Goal: Check status: Check status

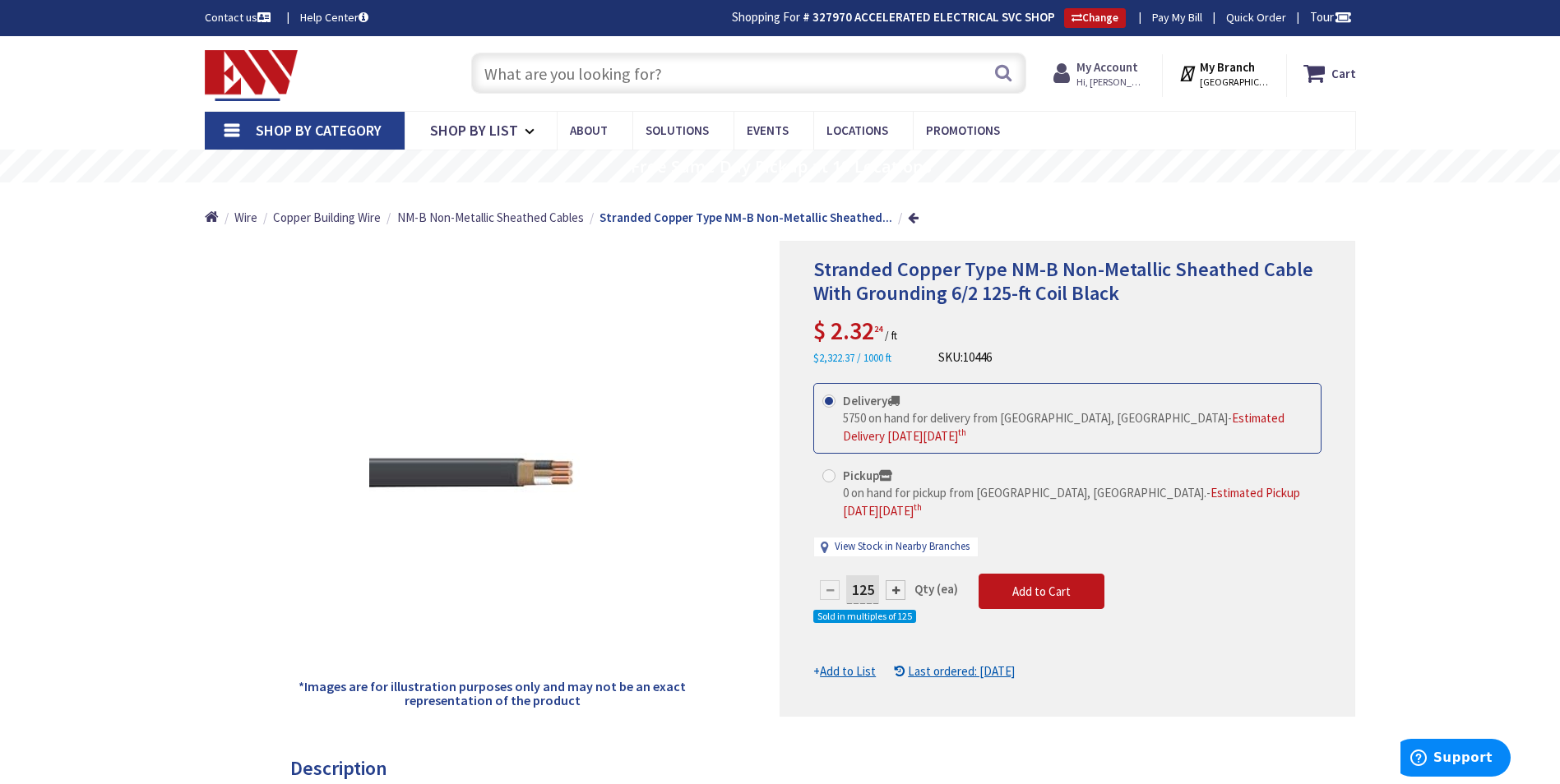
click at [1134, 64] on strong "My Account" at bounding box center [1107, 67] width 61 height 16
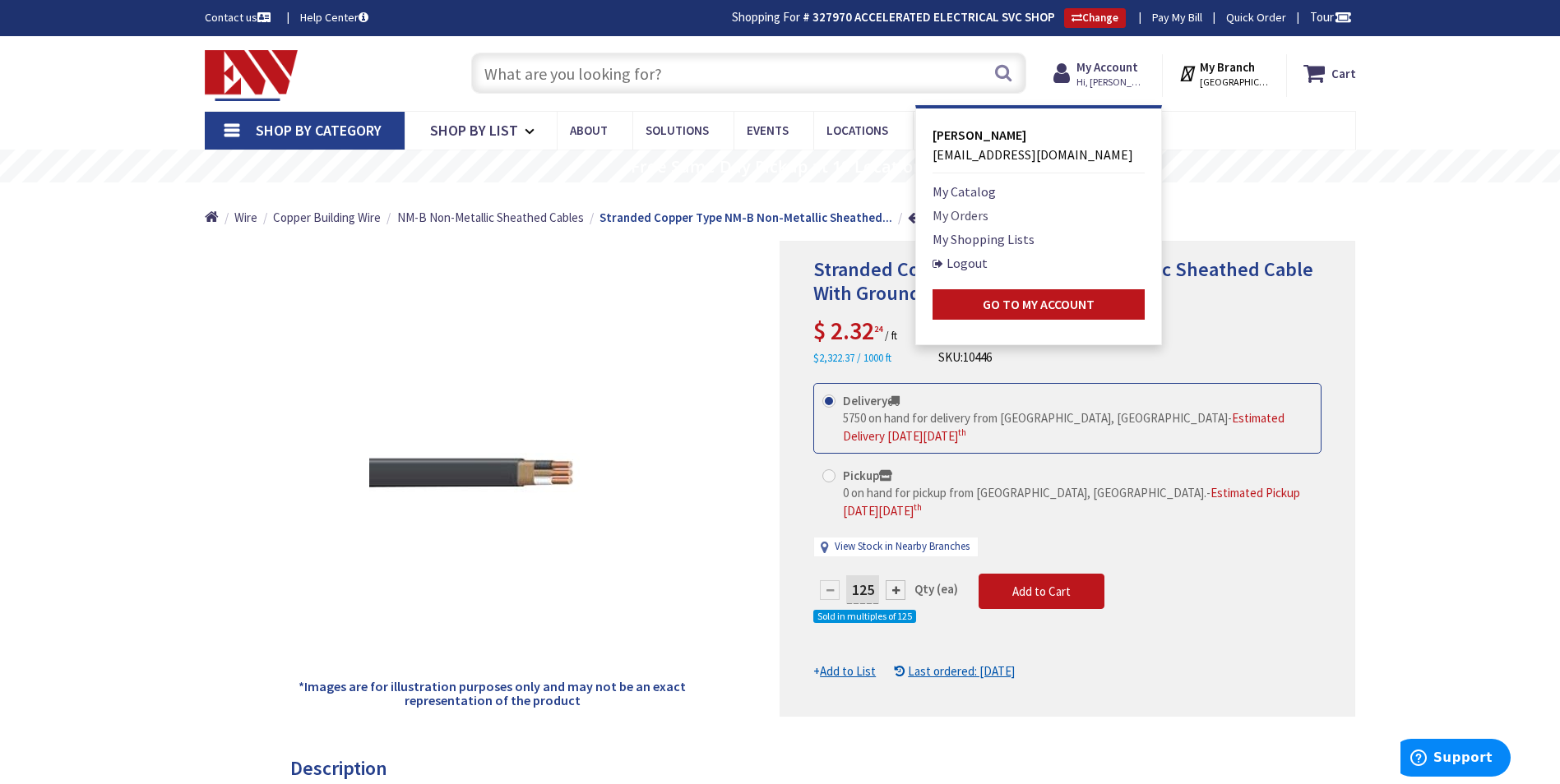
click at [982, 207] on link "My Orders" at bounding box center [960, 215] width 56 height 20
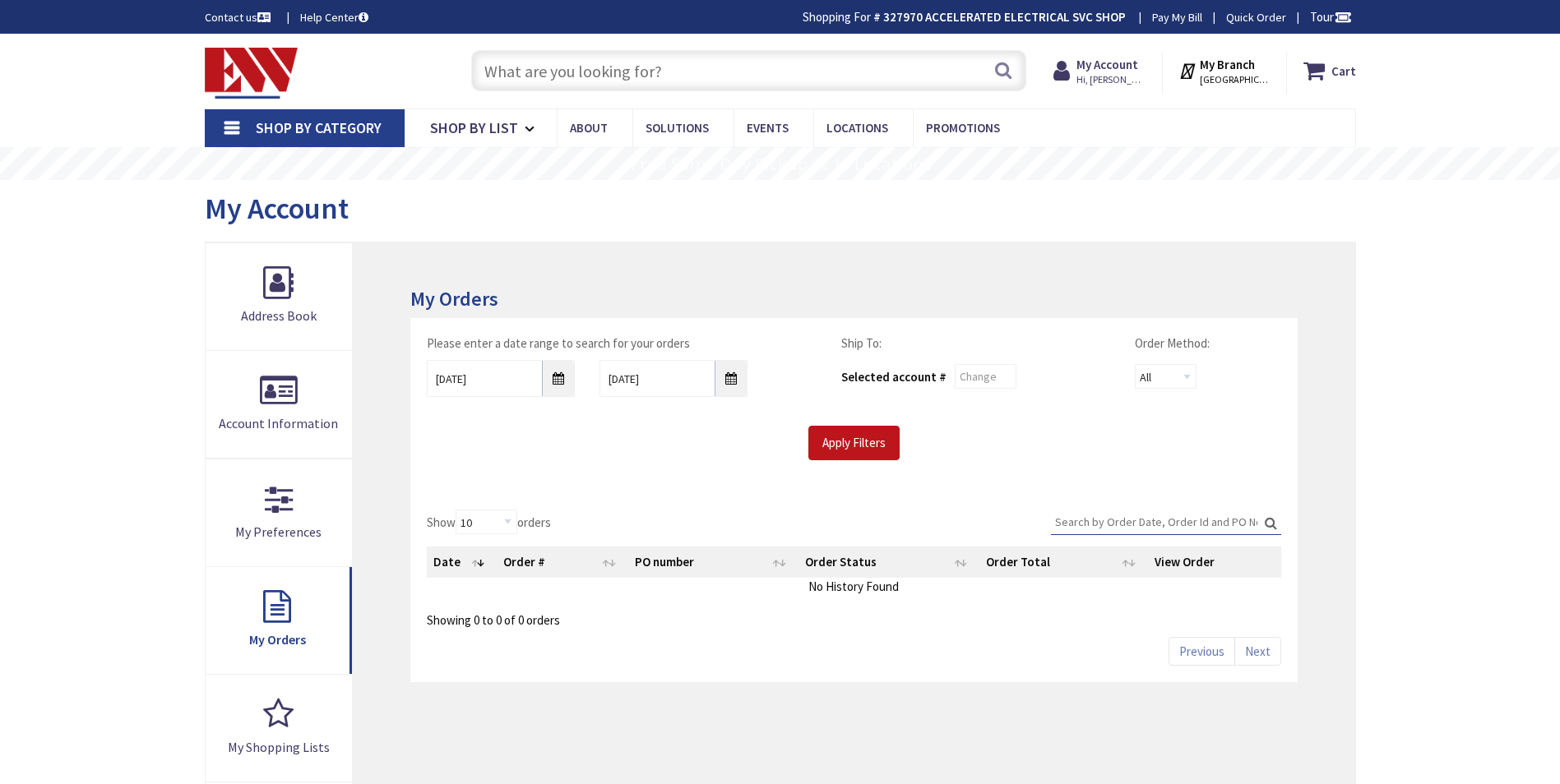
type input "Brandegee Ln, [GEOGRAPHIC_DATA], [GEOGRAPHIC_DATA]"
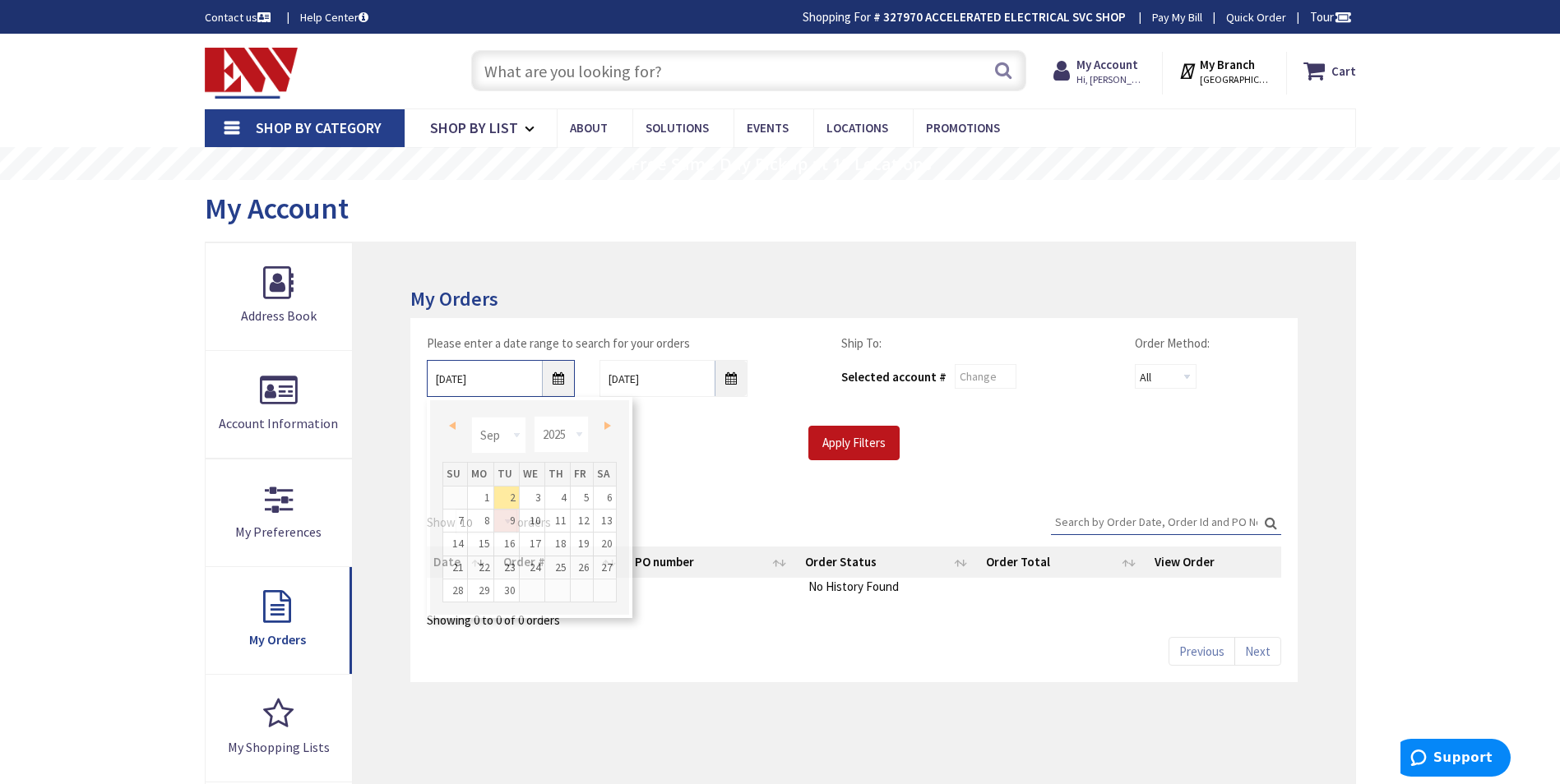
click at [564, 380] on input "9/2/2025" at bounding box center [501, 378] width 148 height 37
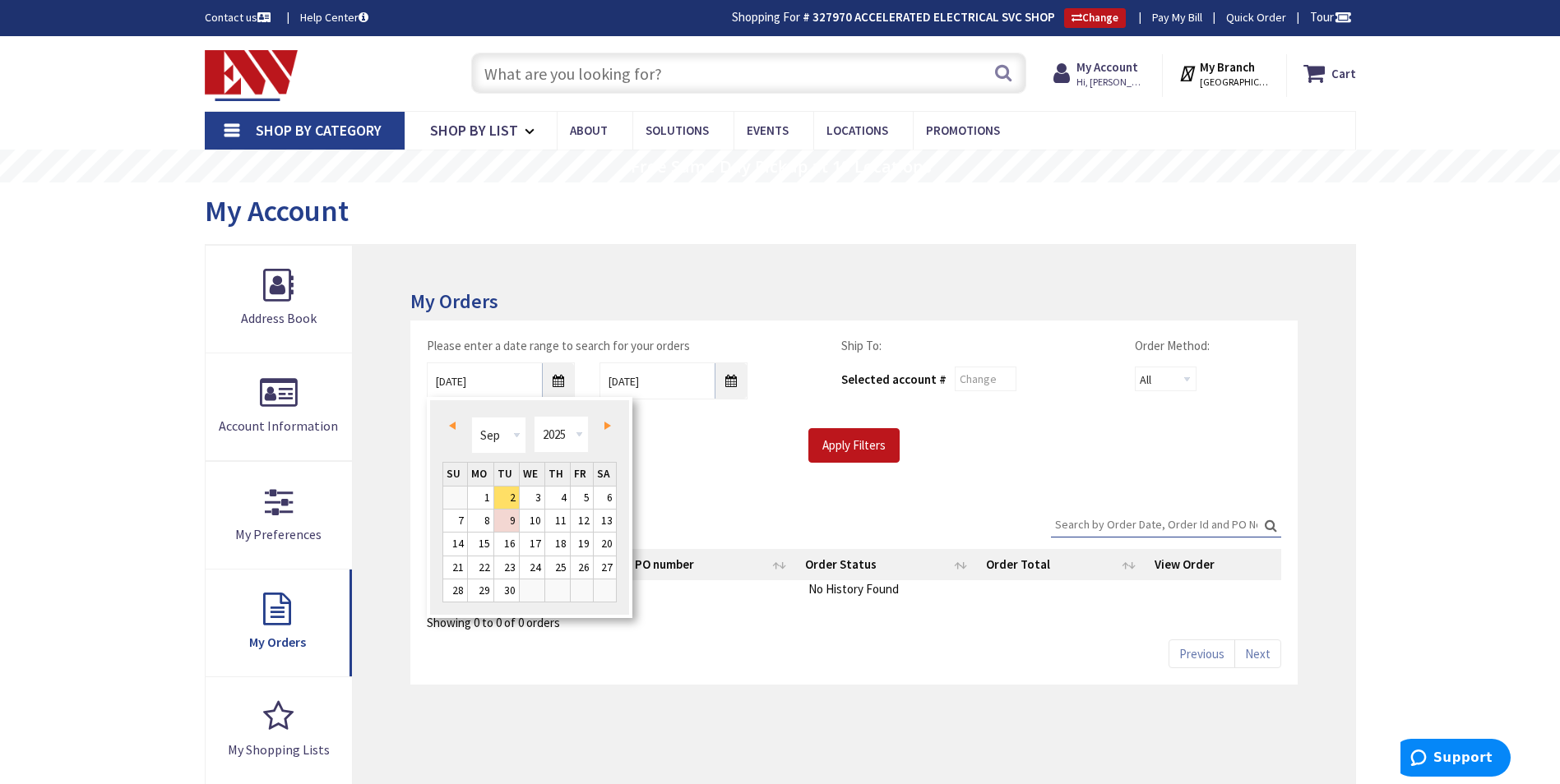
click at [460, 433] on link "Prev" at bounding box center [455, 426] width 23 height 23
click at [486, 547] on link "11" at bounding box center [480, 544] width 25 height 23
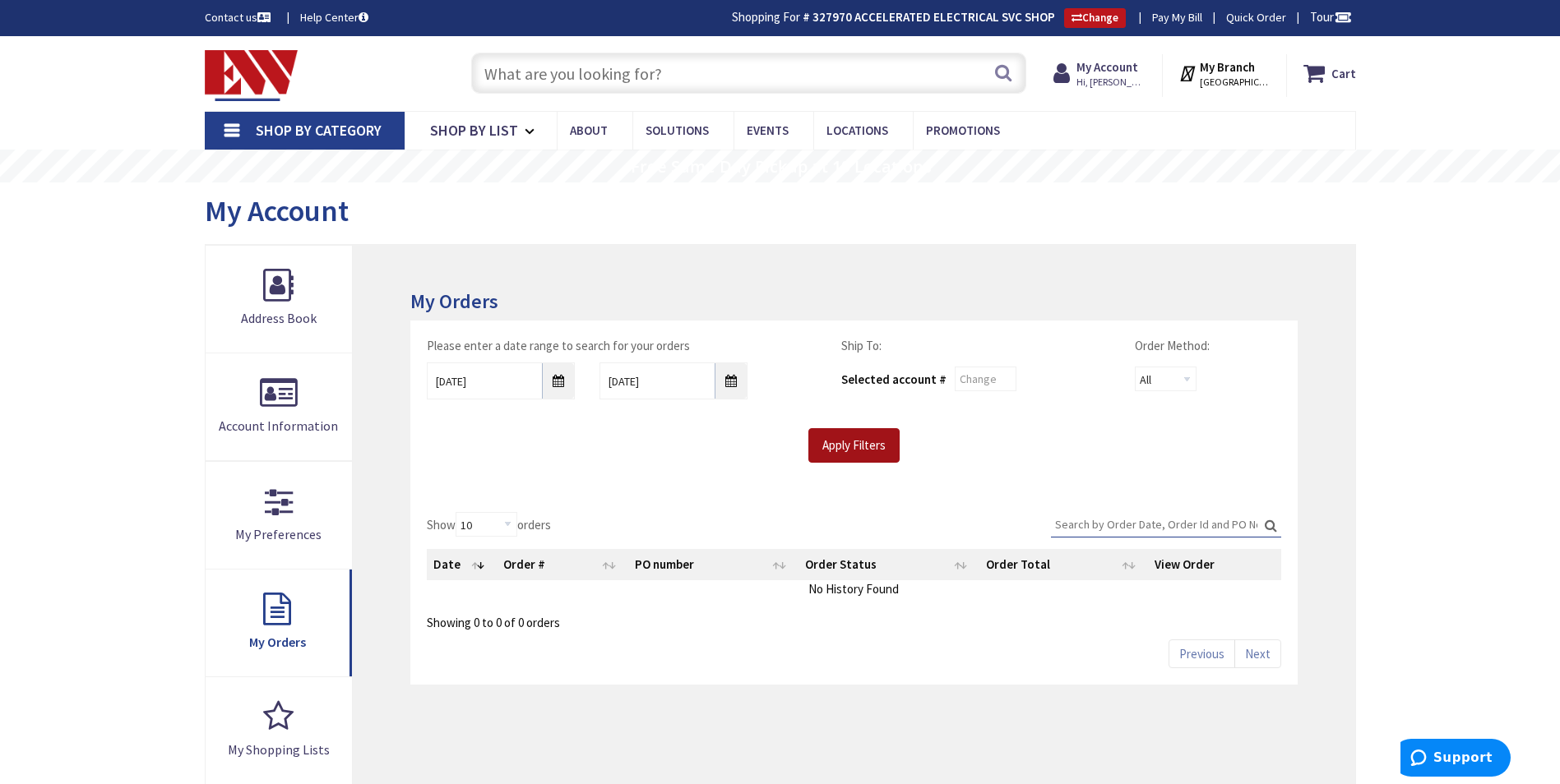
click at [848, 437] on input "Apply Filters" at bounding box center [853, 445] width 91 height 35
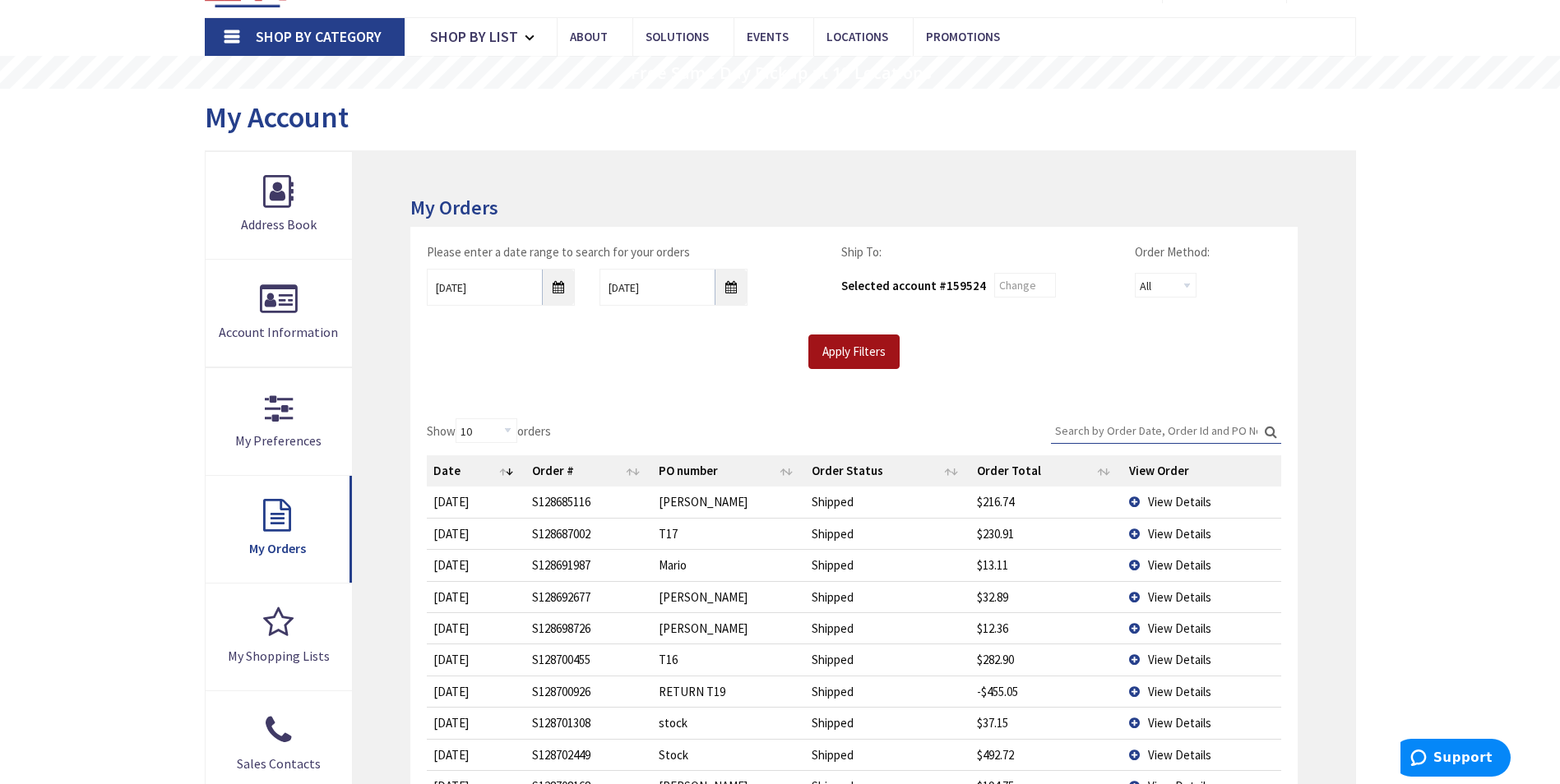
scroll to position [247, 0]
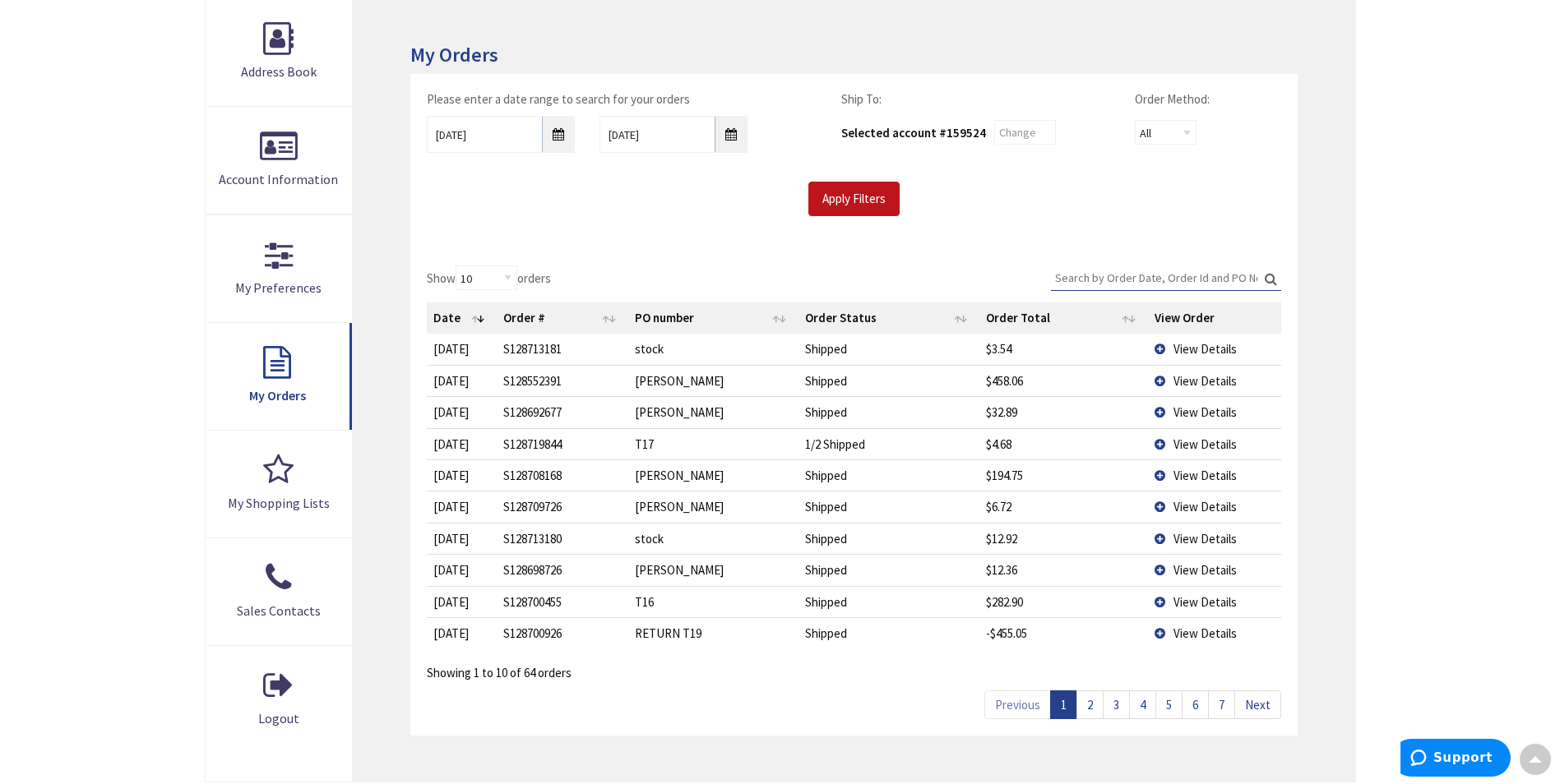
click at [1197, 602] on span "View Details" at bounding box center [1205, 602] width 63 height 16
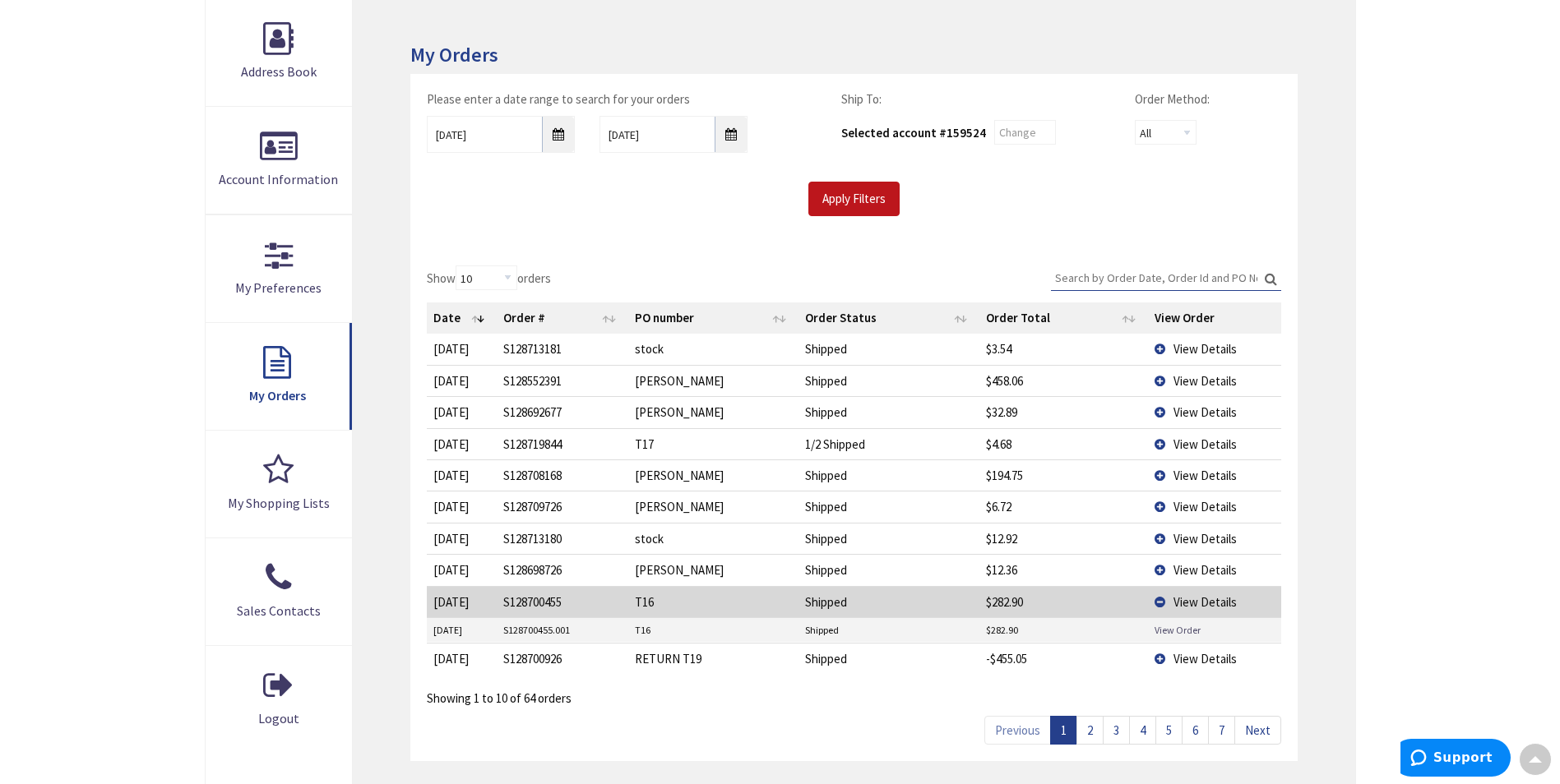
click at [1176, 630] on link "View Order" at bounding box center [1177, 629] width 46 height 14
click at [1098, 734] on link "2" at bounding box center [1090, 730] width 27 height 29
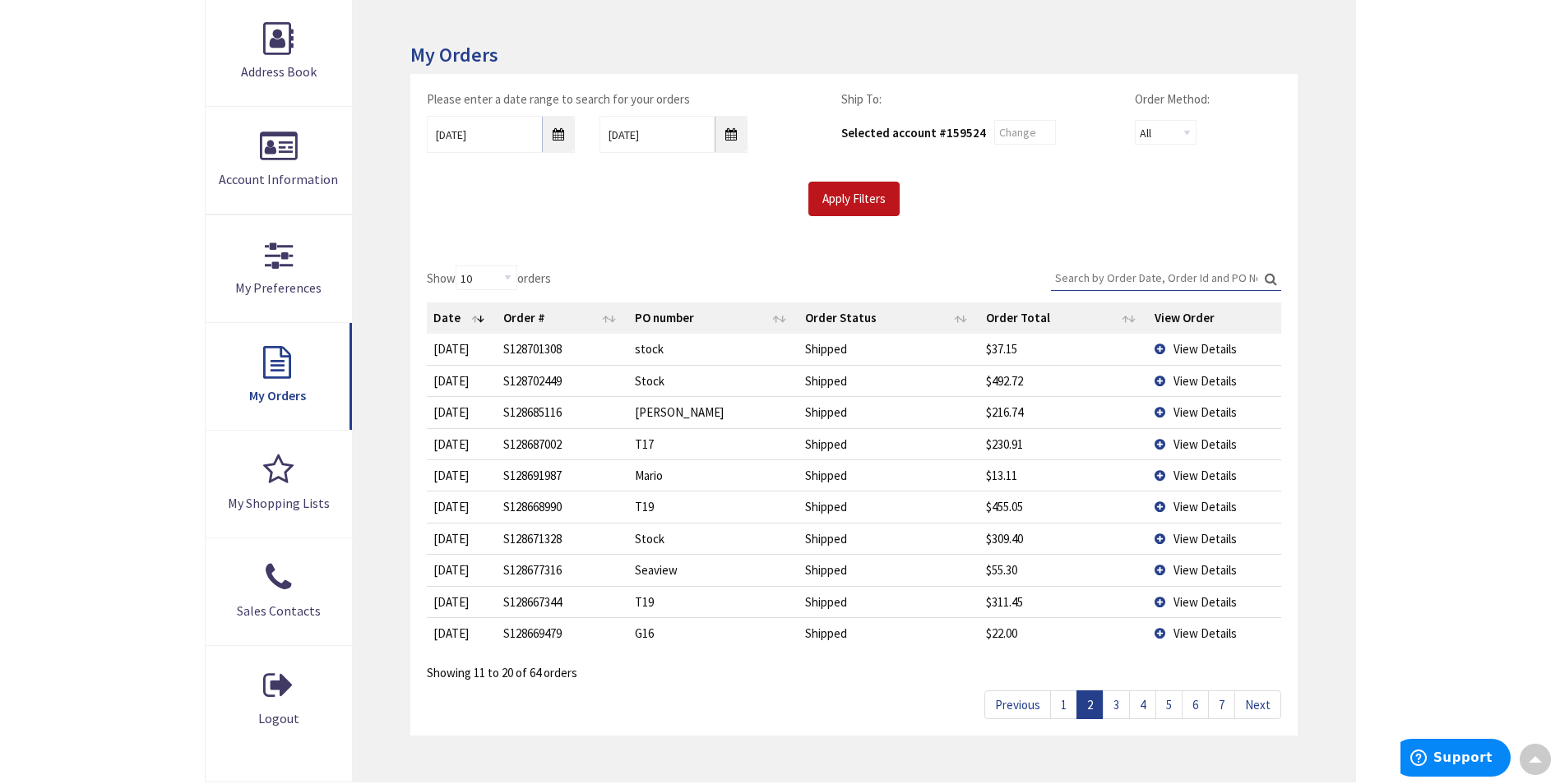
click at [1106, 700] on link "3" at bounding box center [1116, 705] width 27 height 29
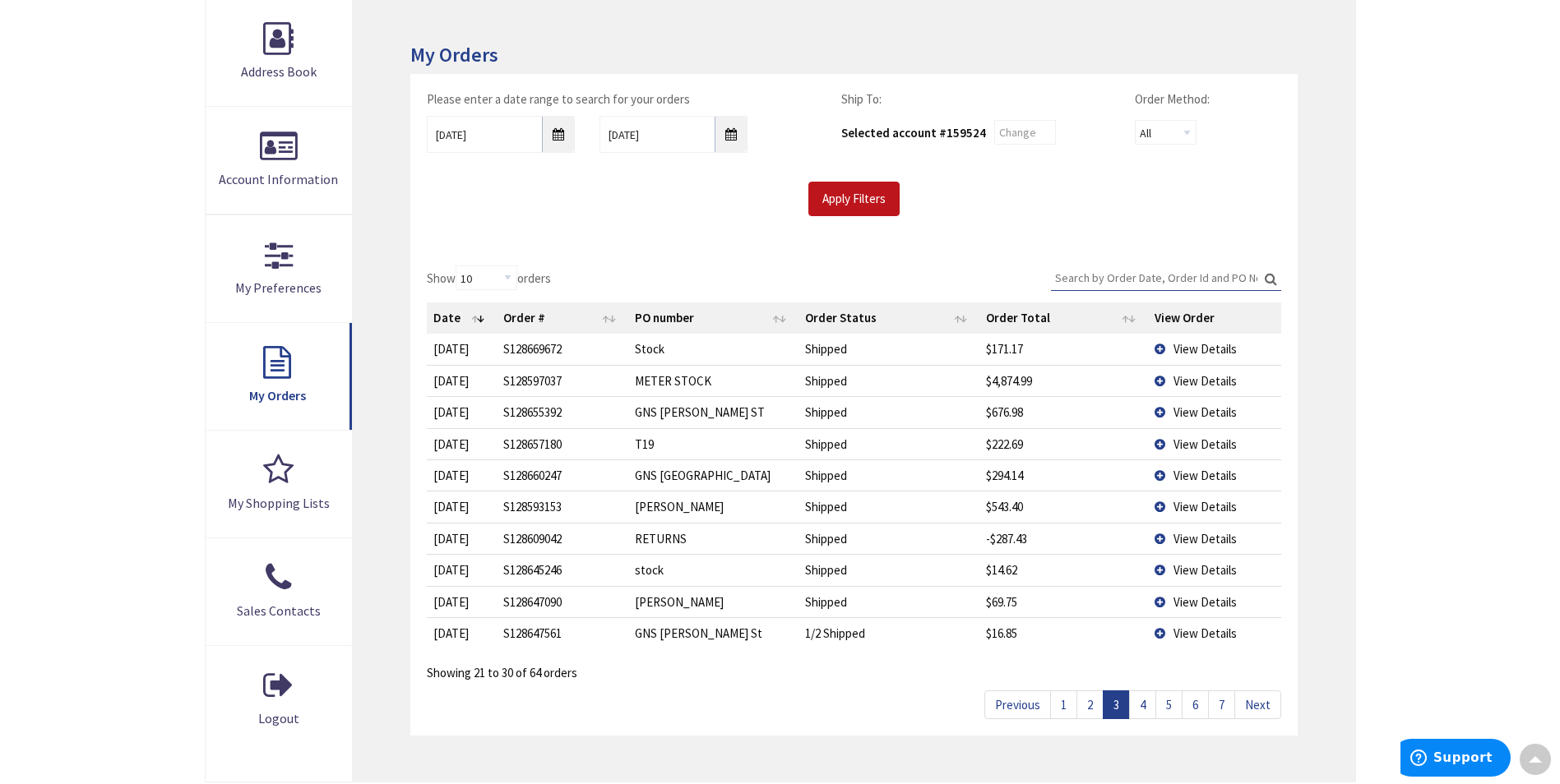
click at [1136, 700] on link "4" at bounding box center [1142, 705] width 27 height 29
click at [1194, 389] on td "View Details" at bounding box center [1214, 380] width 133 height 31
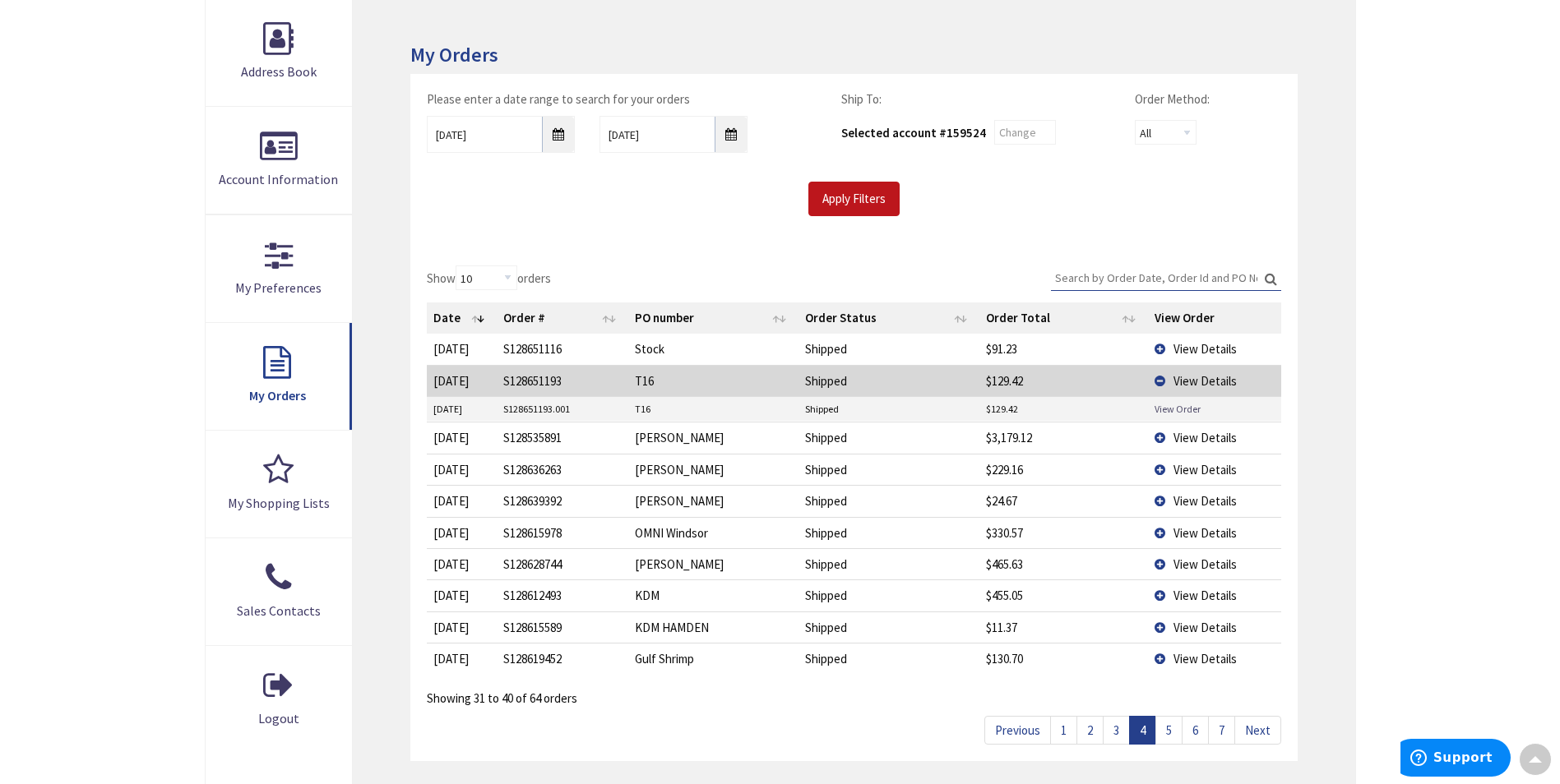
click at [1187, 411] on link "View Order" at bounding box center [1177, 409] width 46 height 14
click at [560, 137] on input "08/11/2025" at bounding box center [501, 134] width 148 height 37
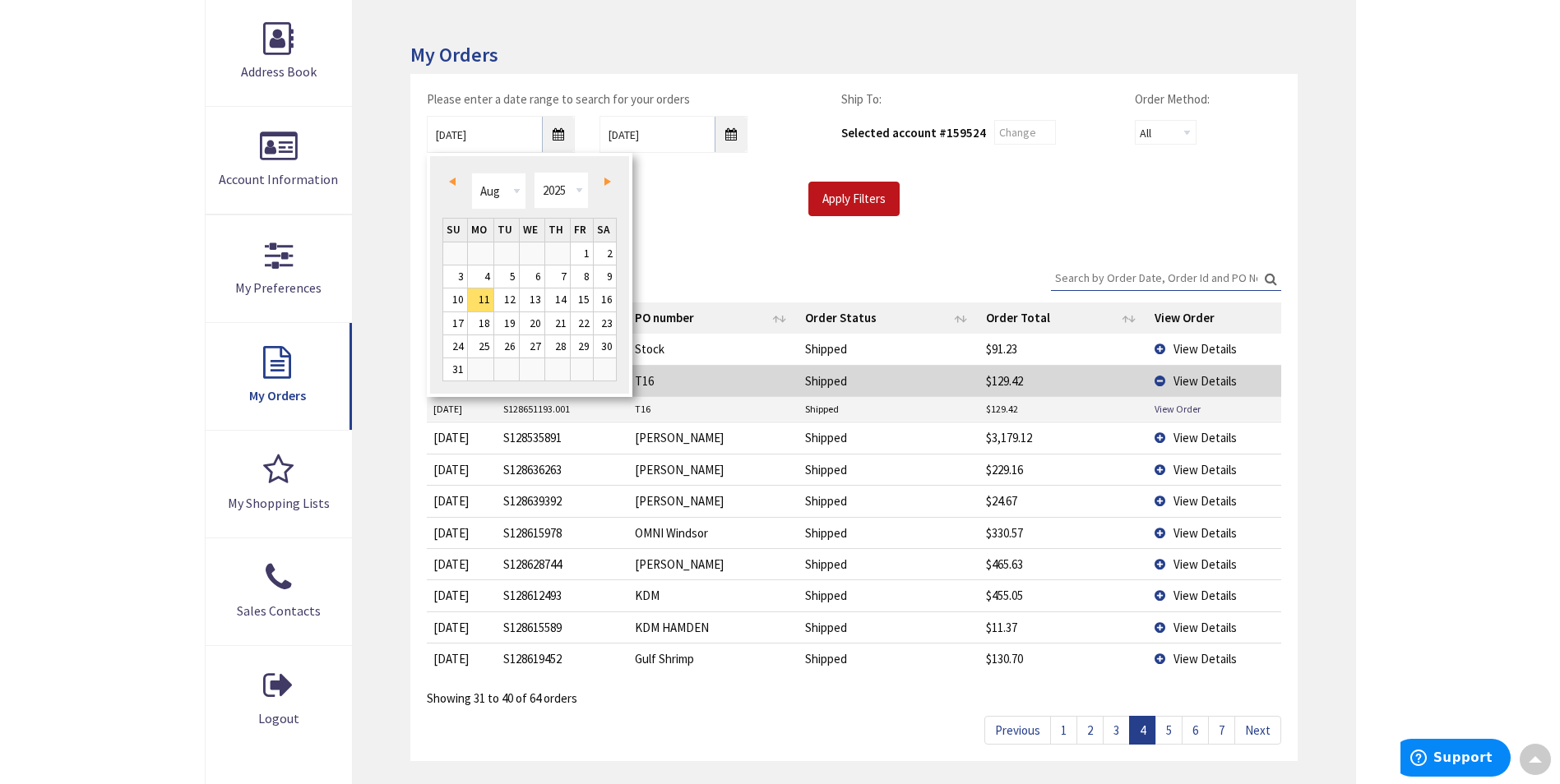
click at [455, 184] on link "Prev" at bounding box center [455, 182] width 23 height 23
drag, startPoint x: 513, startPoint y: 254, endPoint x: 551, endPoint y: 257, distance: 38.1
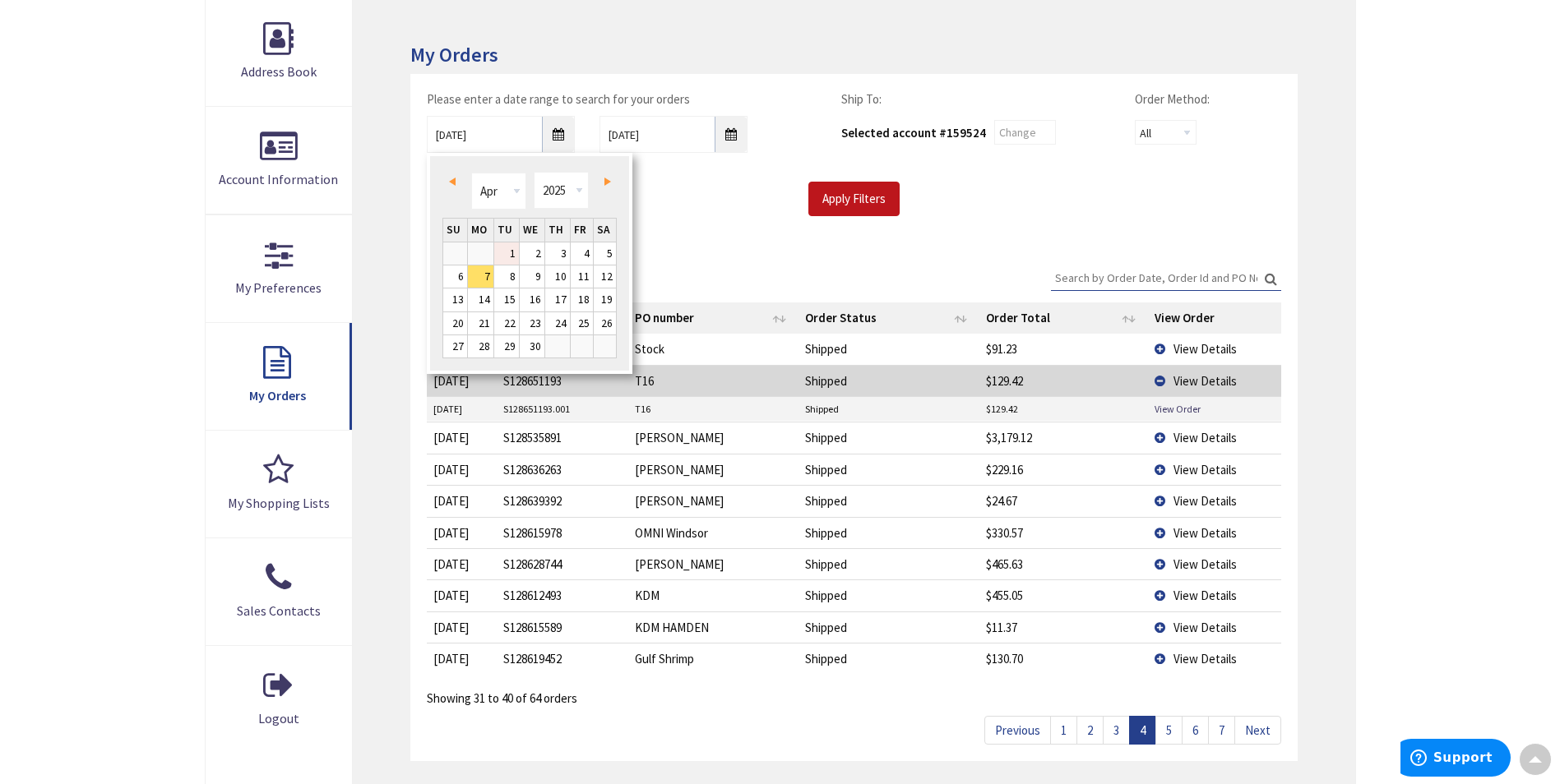
click at [513, 254] on link "1" at bounding box center [506, 253] width 25 height 23
type input "04/01/2025"
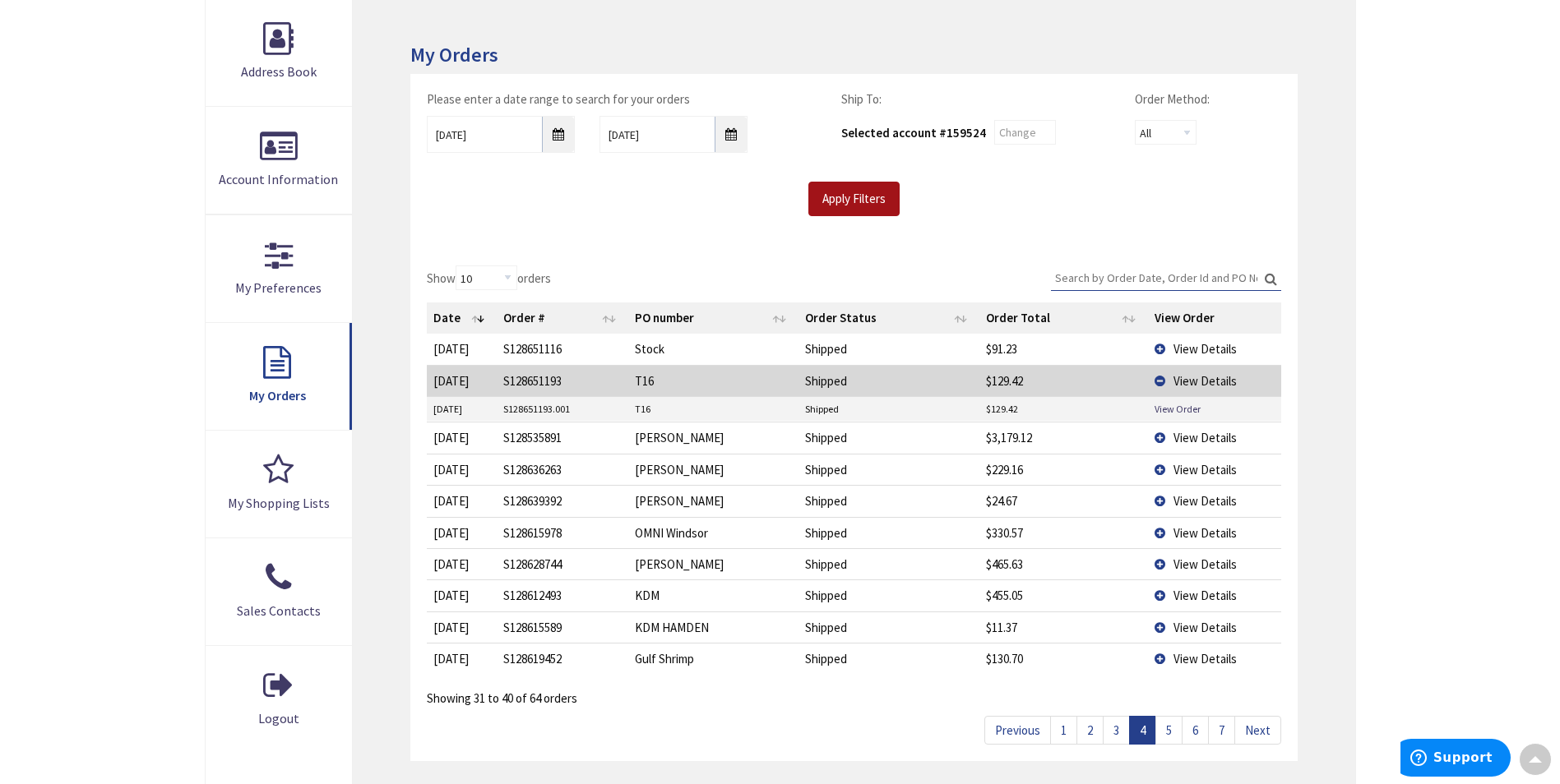
click at [853, 210] on input "Apply Filters" at bounding box center [853, 199] width 91 height 35
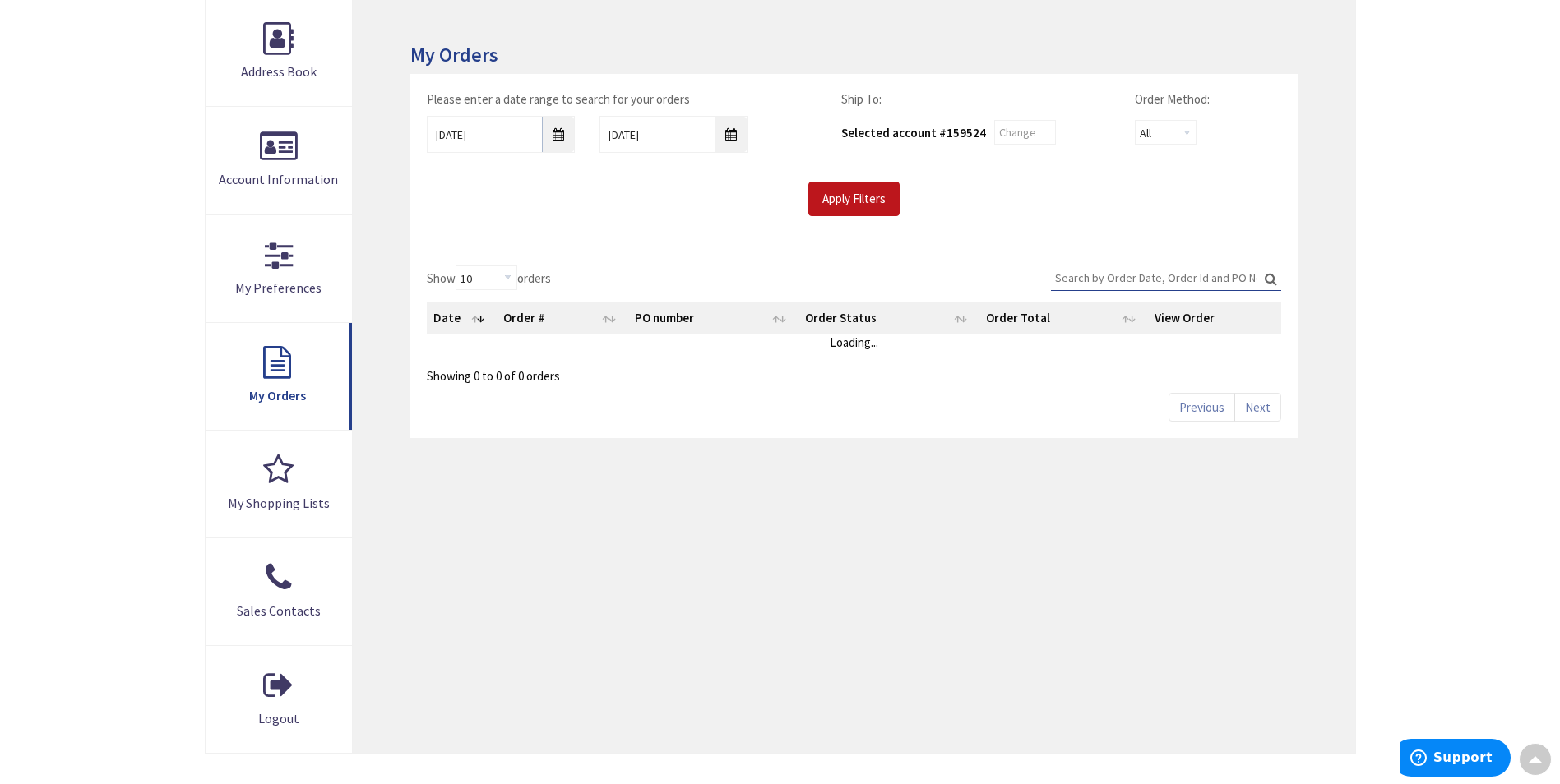
click at [1106, 280] on input "Search:" at bounding box center [1166, 278] width 230 height 24
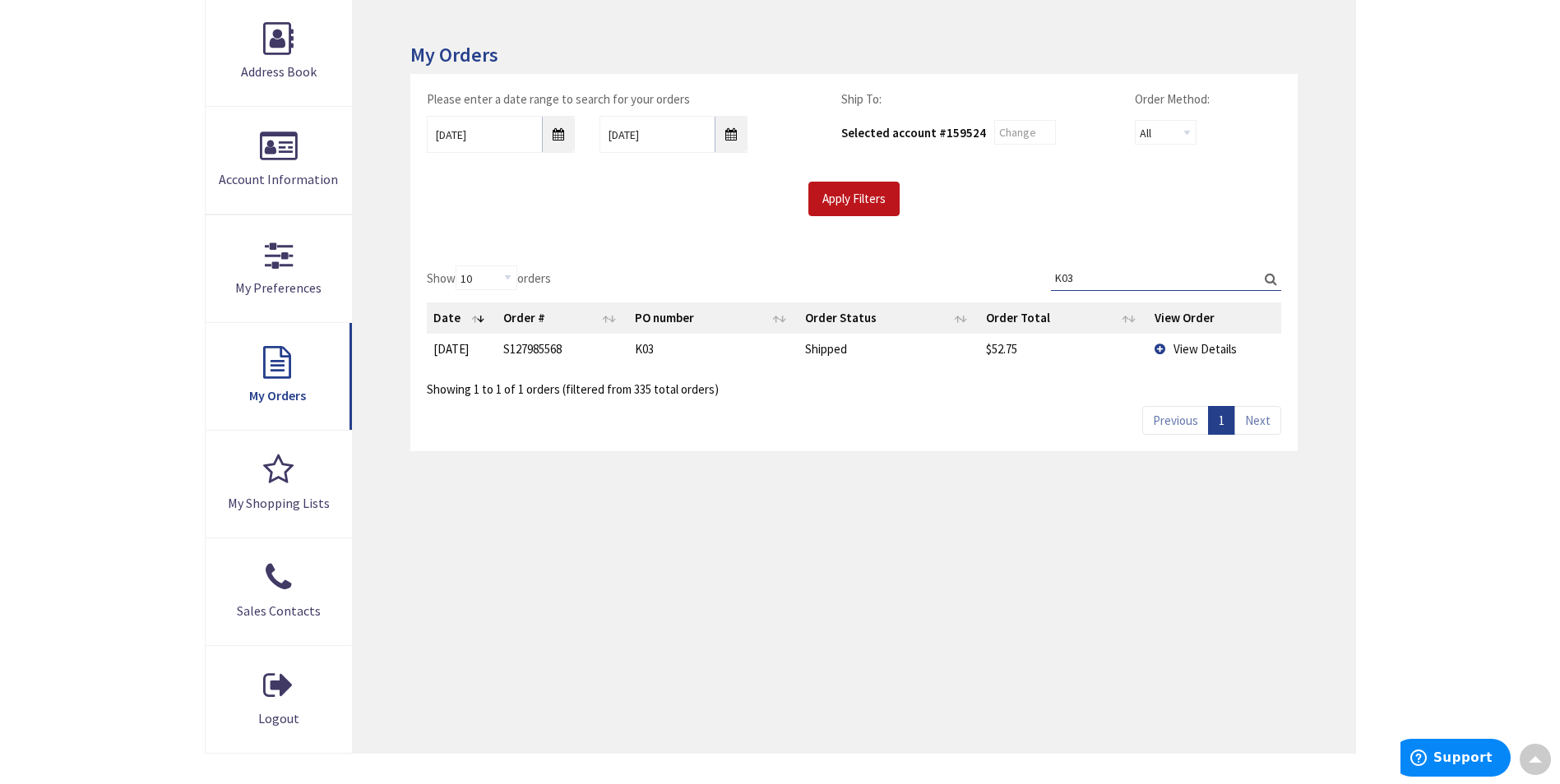
click at [1167, 351] on td "View Details" at bounding box center [1214, 349] width 133 height 30
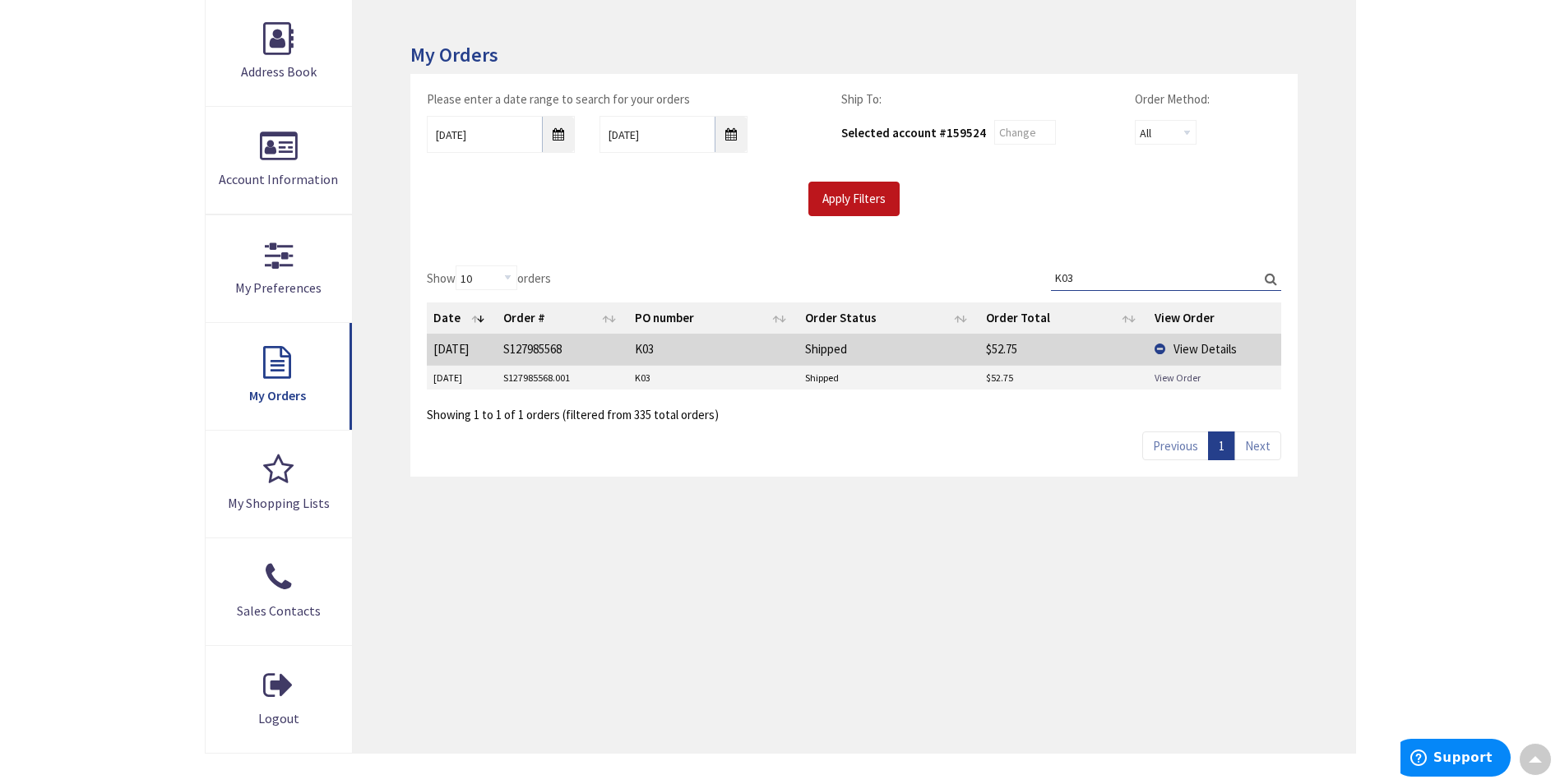
click at [1165, 380] on link "View Order" at bounding box center [1177, 377] width 46 height 14
click at [1126, 287] on input "K03" at bounding box center [1166, 278] width 230 height 24
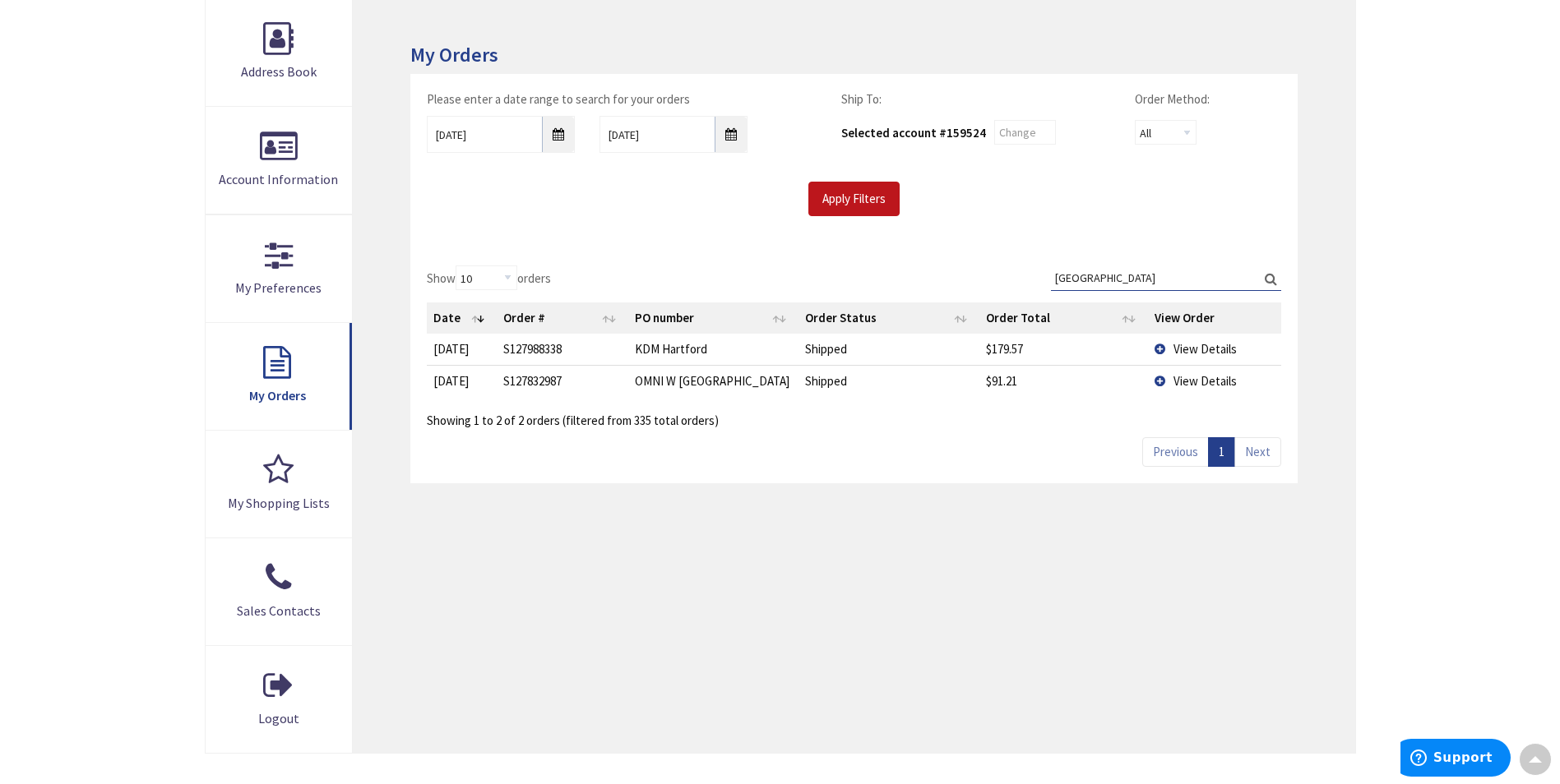
click at [1166, 347] on td "View Details" at bounding box center [1214, 349] width 133 height 30
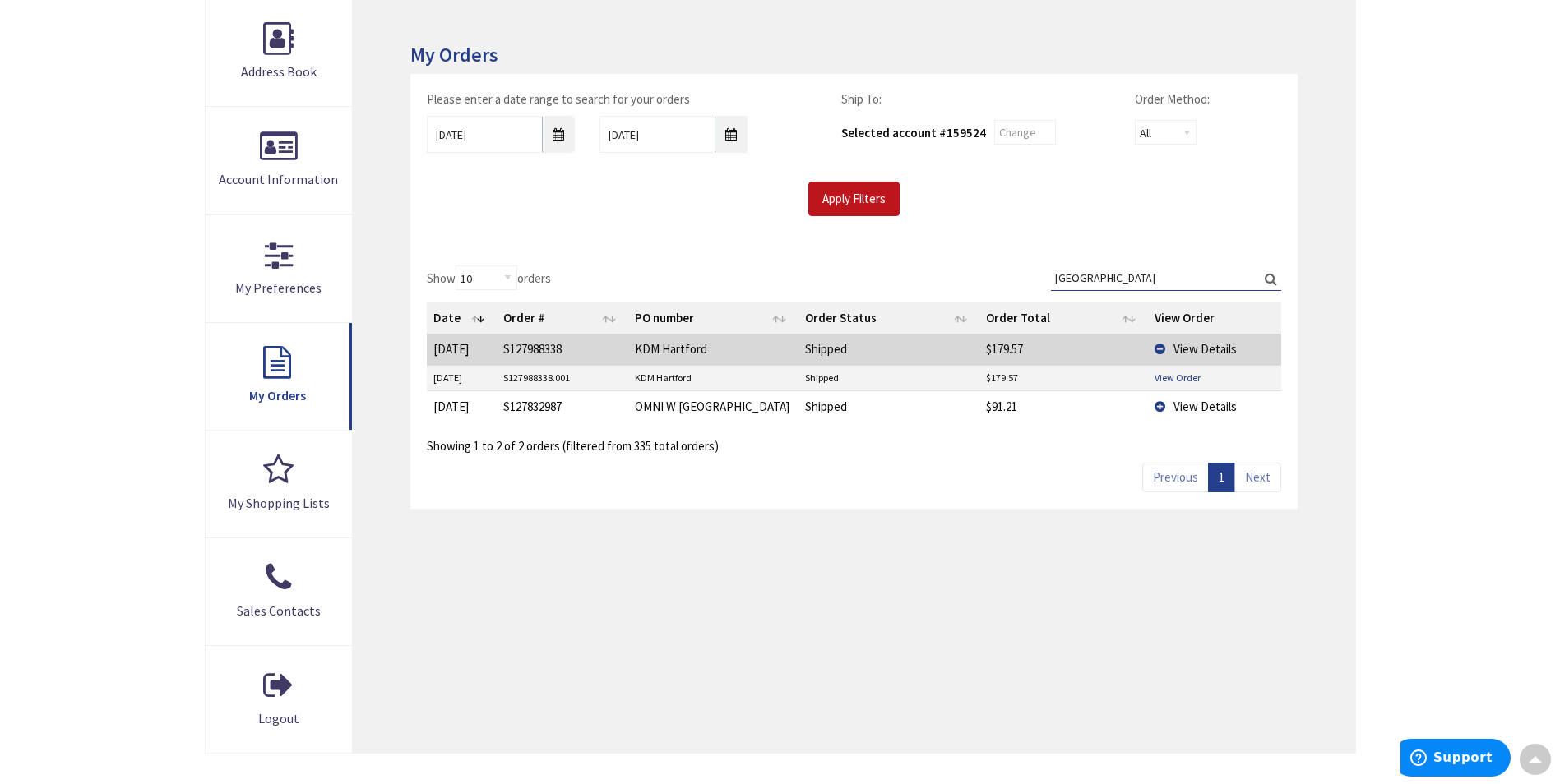
click at [1163, 384] on td "View Order" at bounding box center [1214, 378] width 133 height 24
click at [1168, 377] on link "View Order" at bounding box center [1177, 377] width 46 height 14
click at [1113, 277] on input "hartford" at bounding box center [1166, 278] width 230 height 24
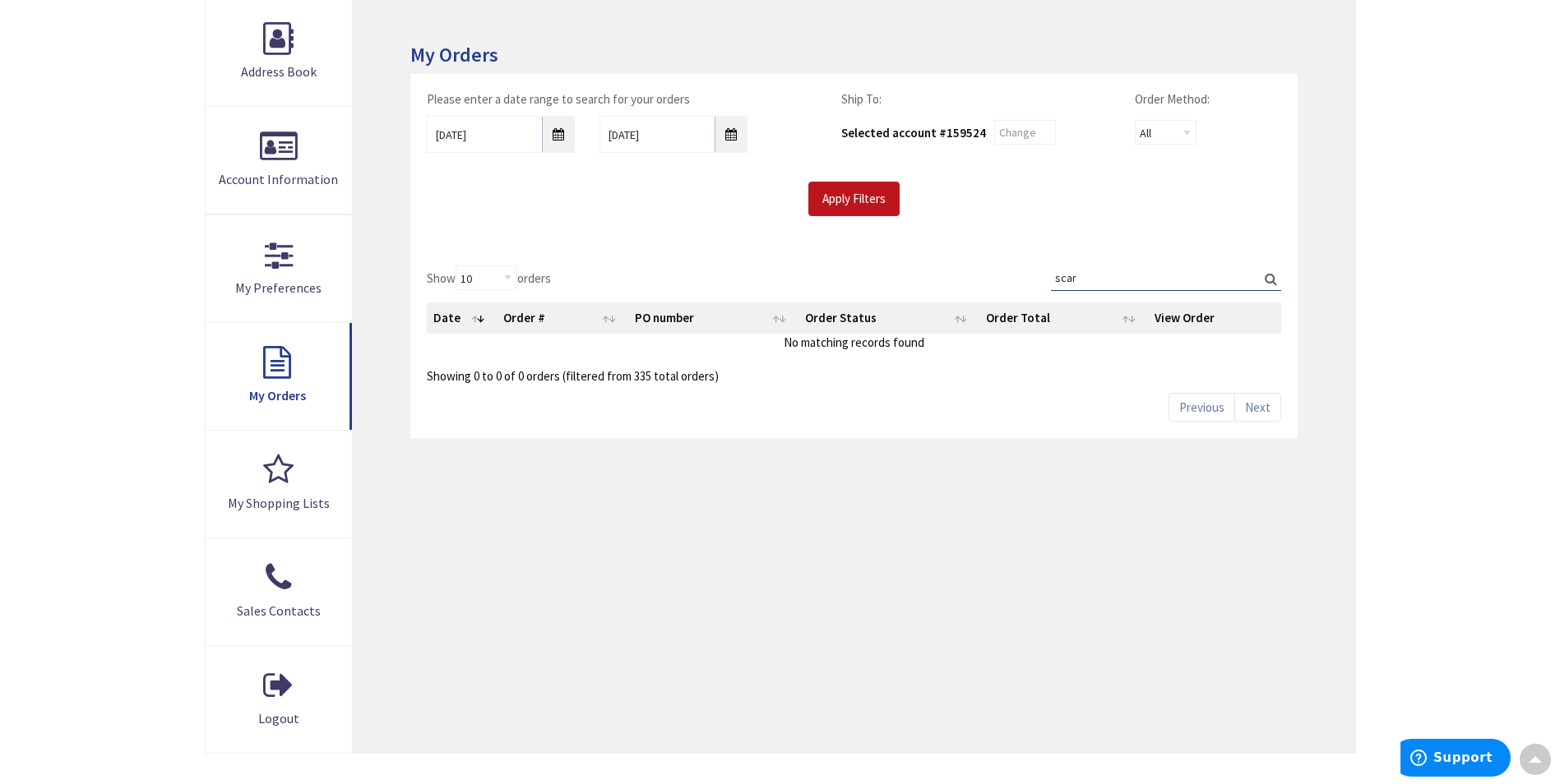
click at [1100, 286] on input "scar" at bounding box center [1166, 278] width 230 height 24
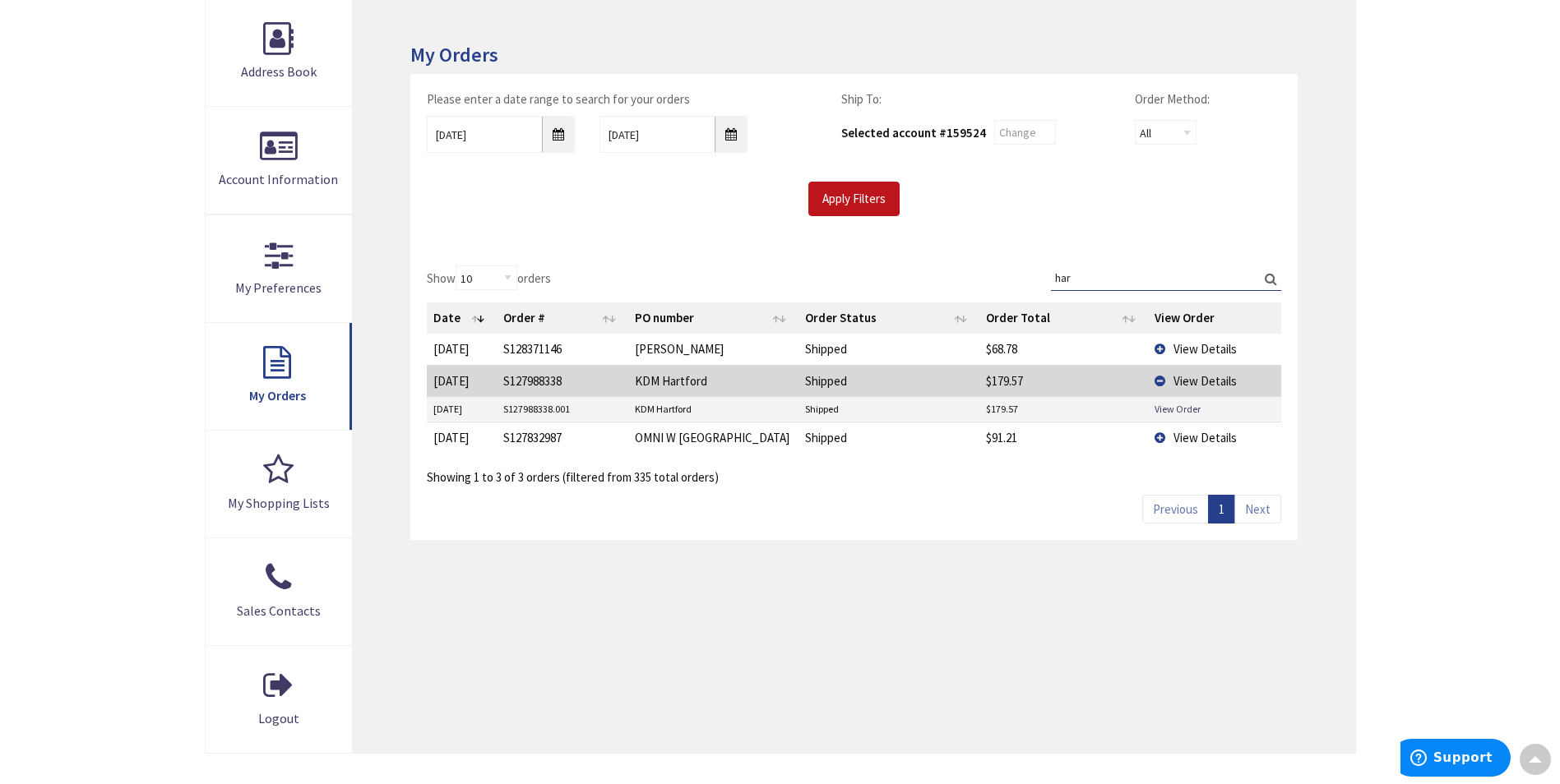
click at [1098, 281] on input "har" at bounding box center [1166, 278] width 230 height 24
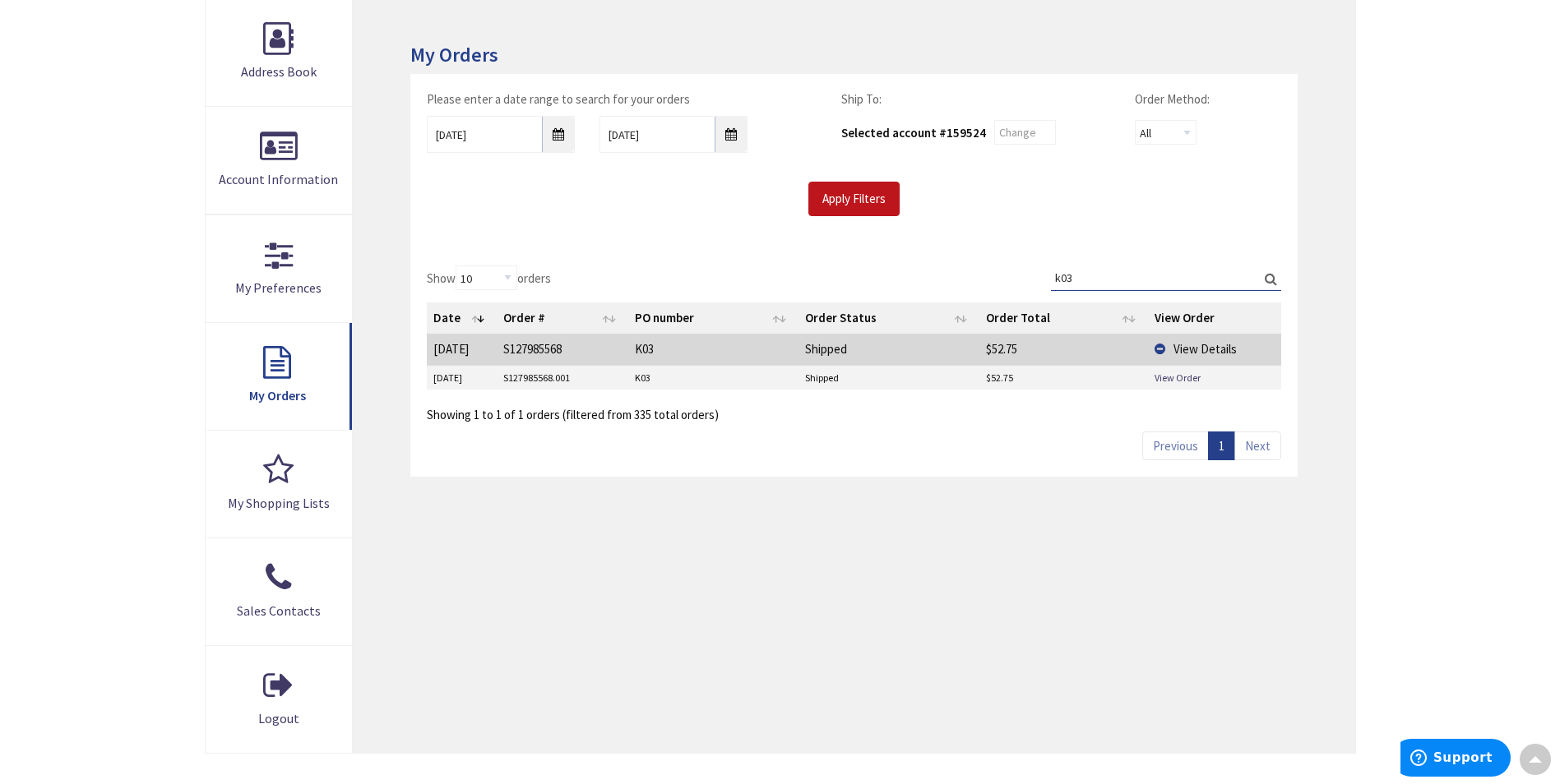
type input "k03"
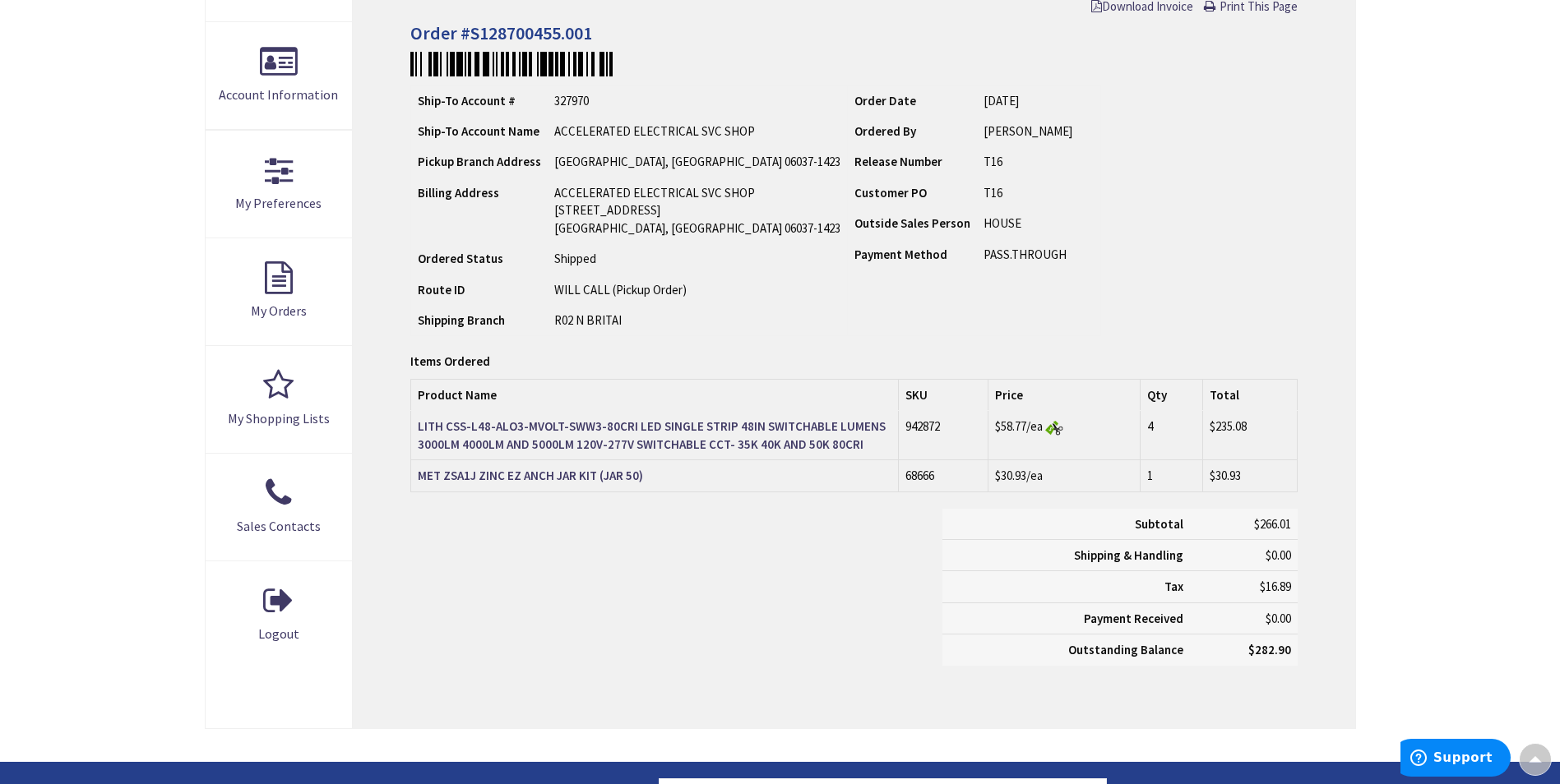
scroll to position [332, 0]
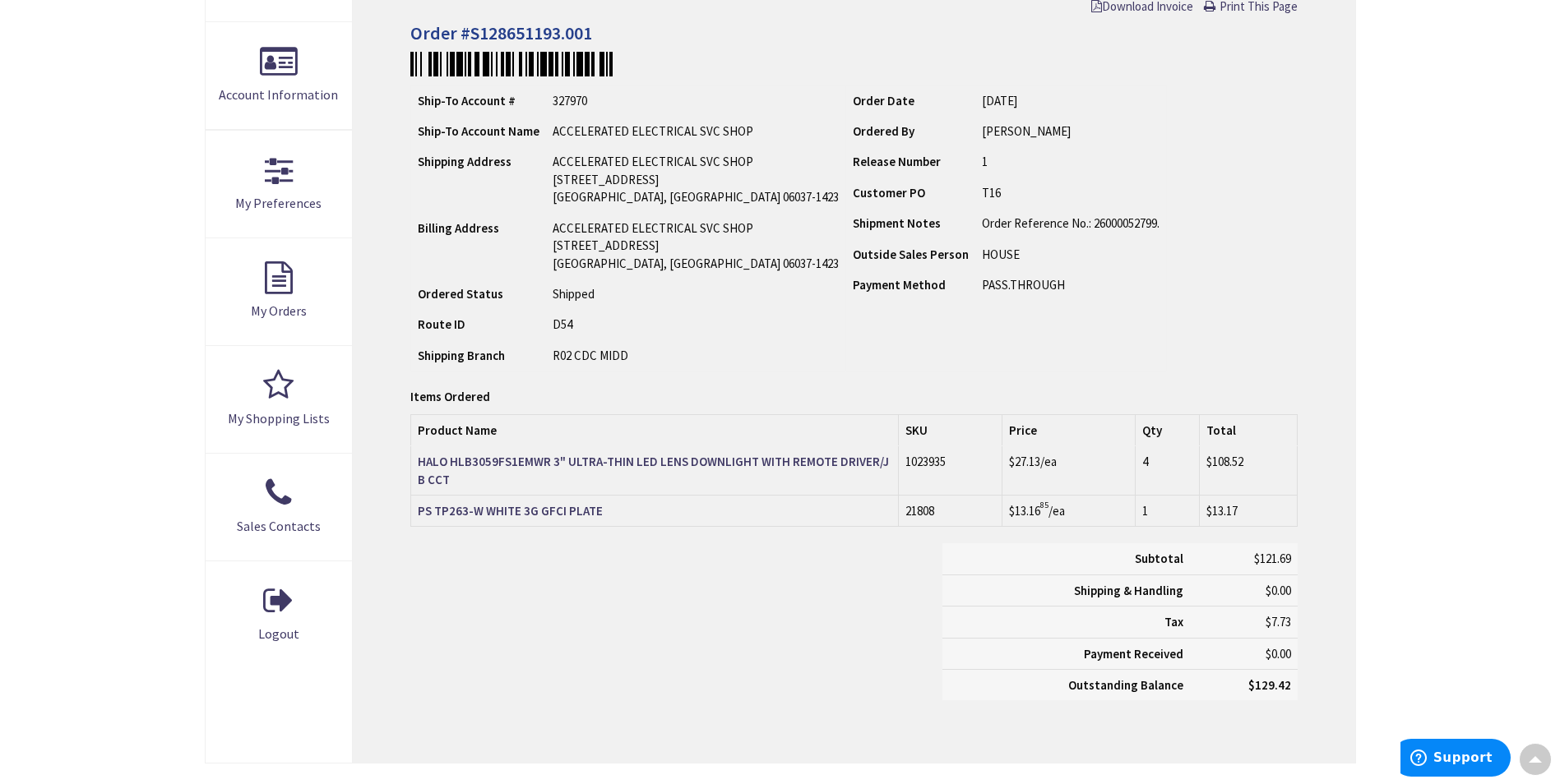
scroll to position [332, 0]
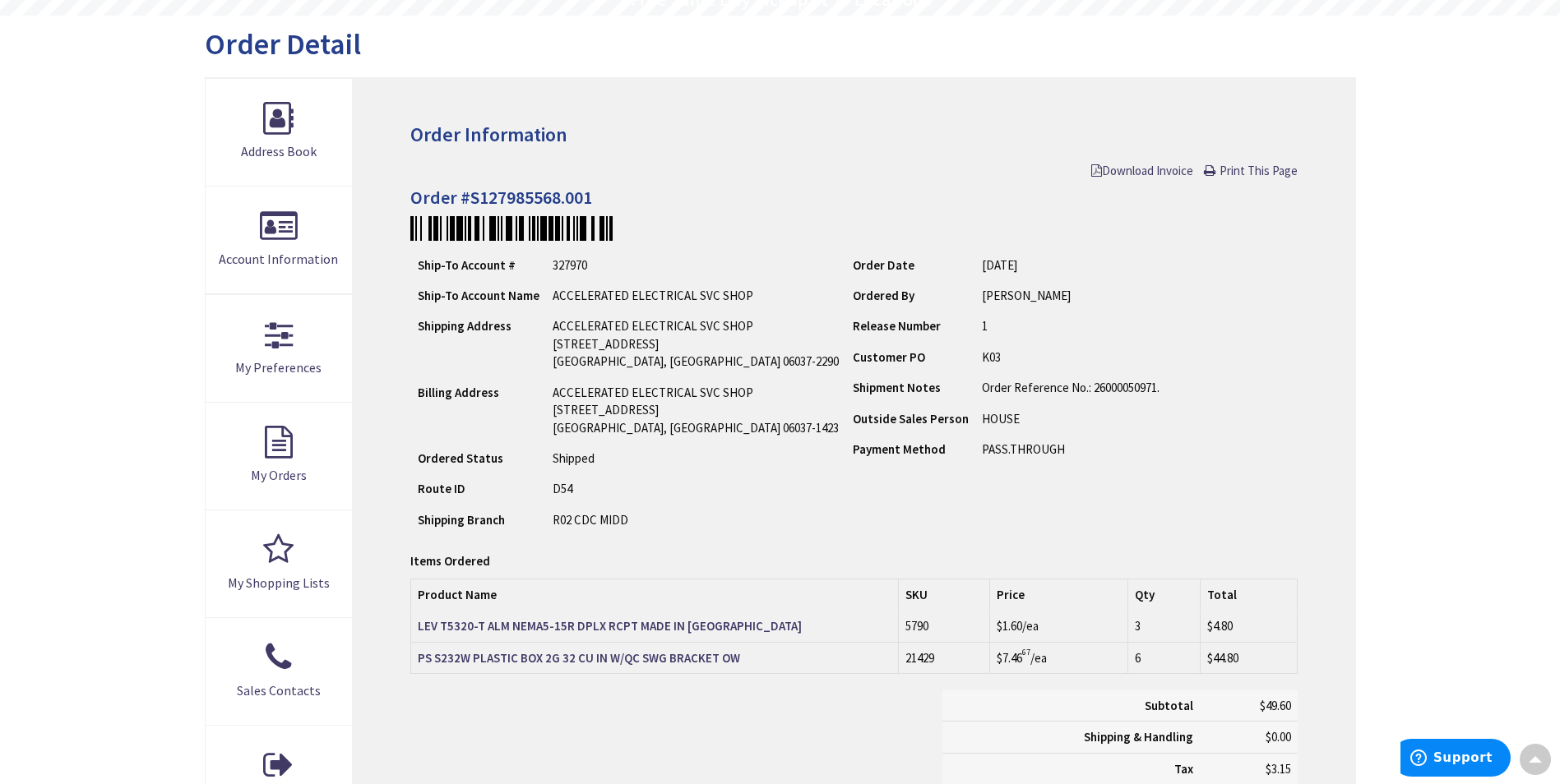
scroll to position [167, 0]
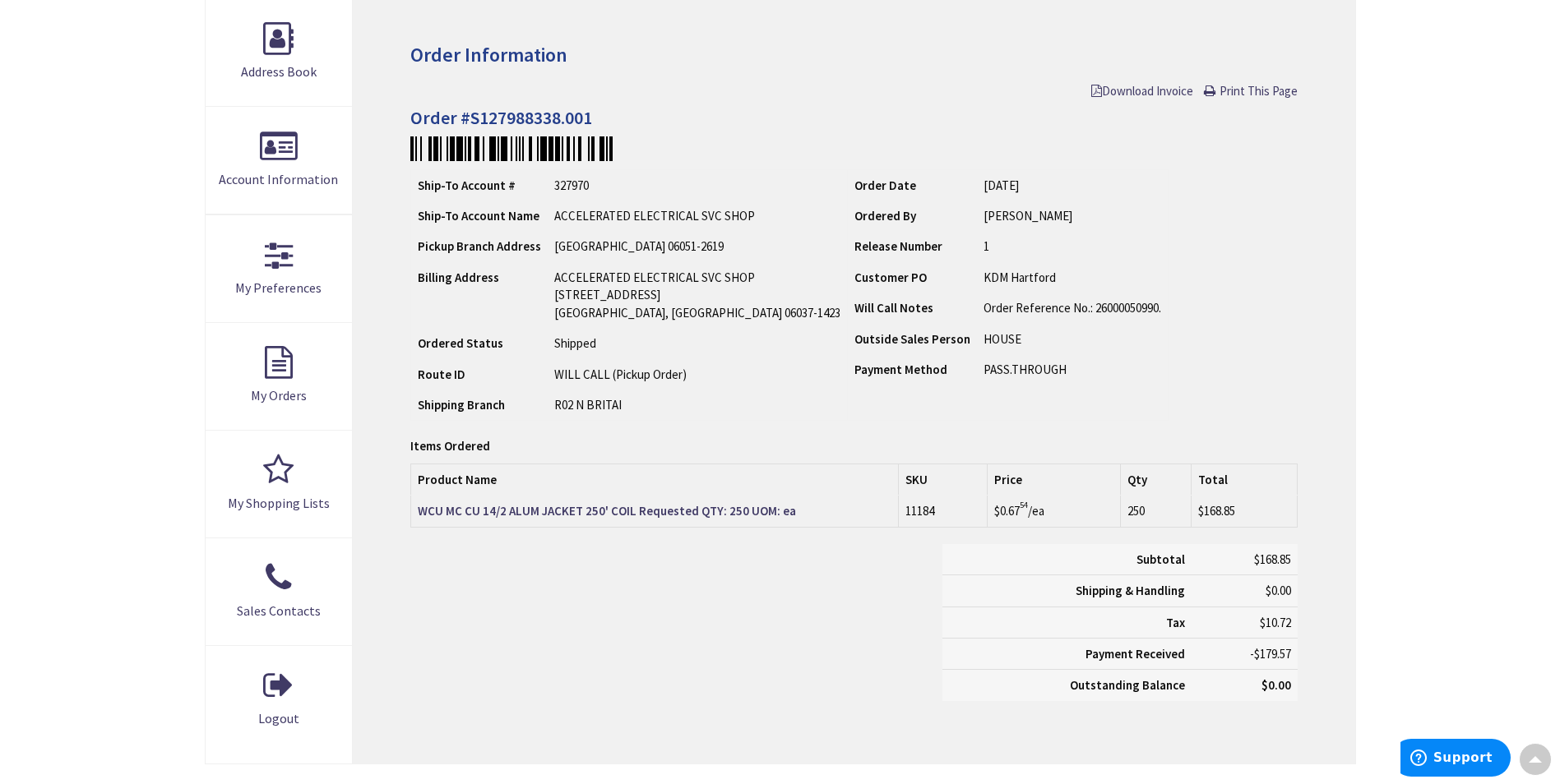
scroll to position [249, 0]
